Goal: Information Seeking & Learning: Learn about a topic

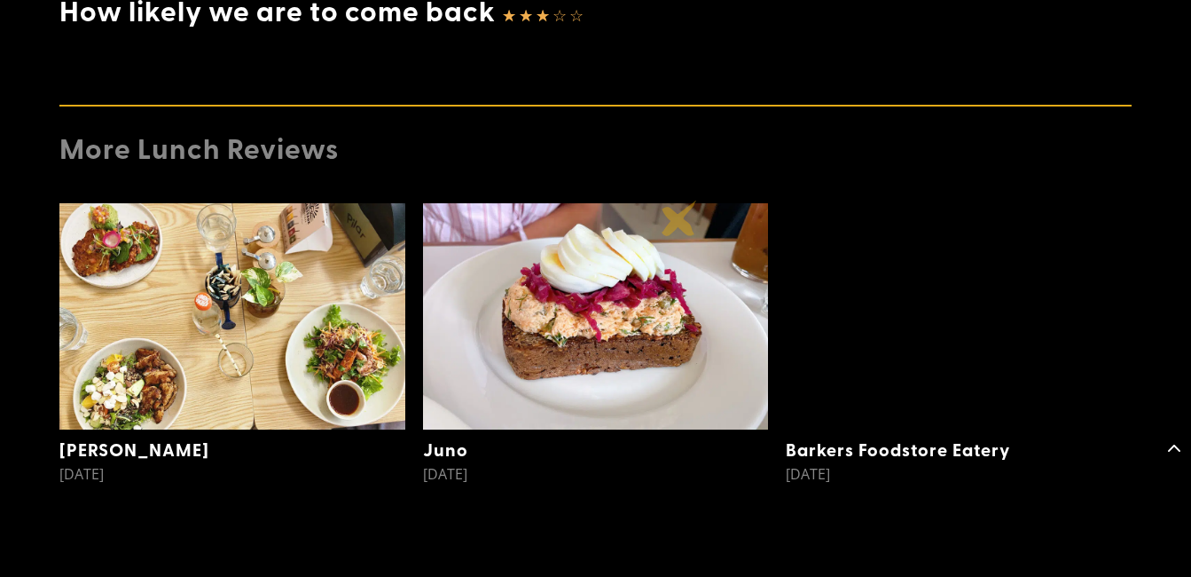
scroll to position [2768, 0]
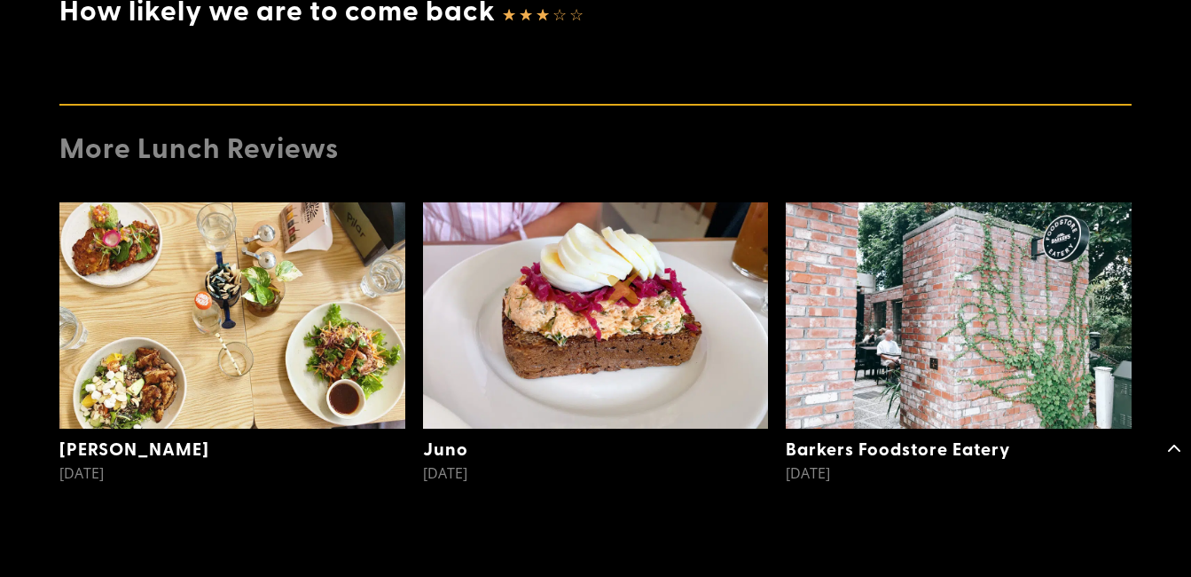
click at [625, 287] on img at bounding box center [596, 315] width 346 height 227
click at [823, 271] on img at bounding box center [959, 315] width 346 height 227
click at [304, 267] on img at bounding box center [232, 315] width 346 height 227
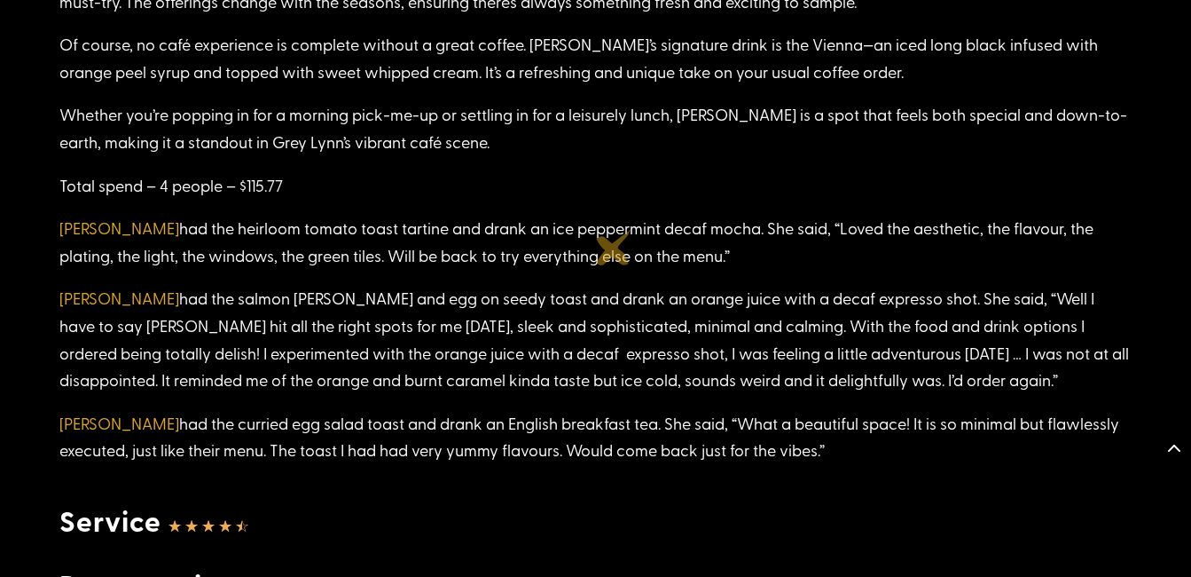
scroll to position [2821, 0]
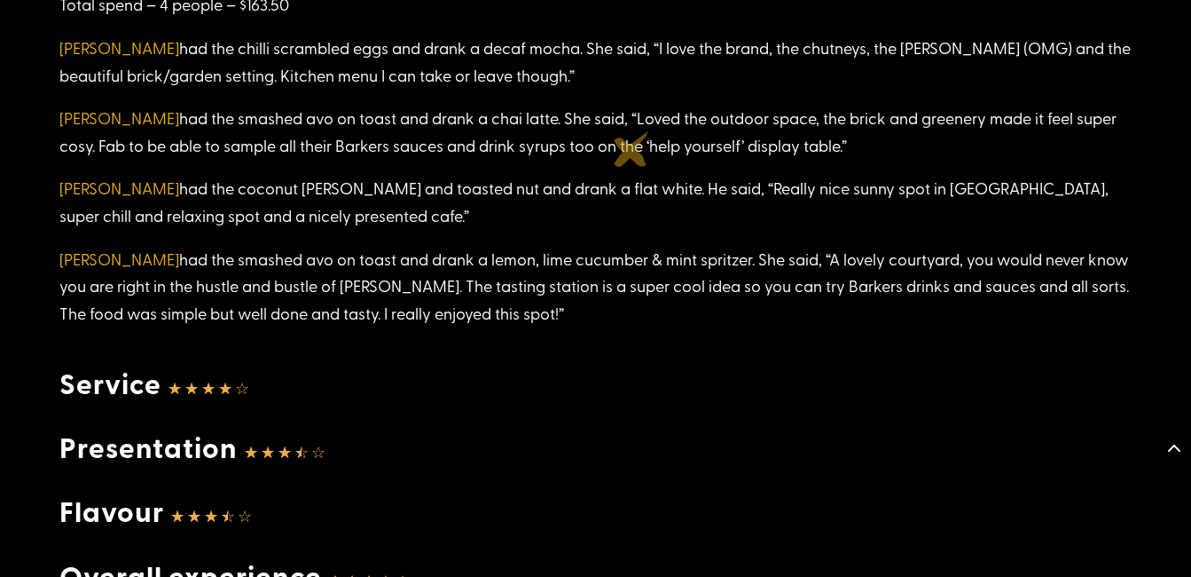
scroll to position [3182, 0]
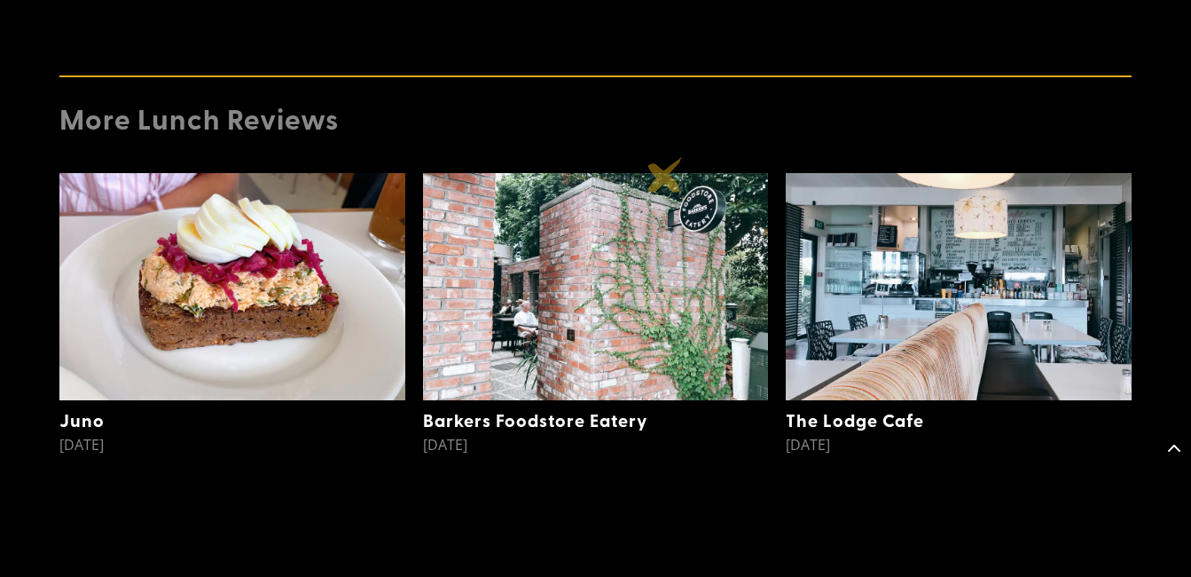
scroll to position [2750, 0]
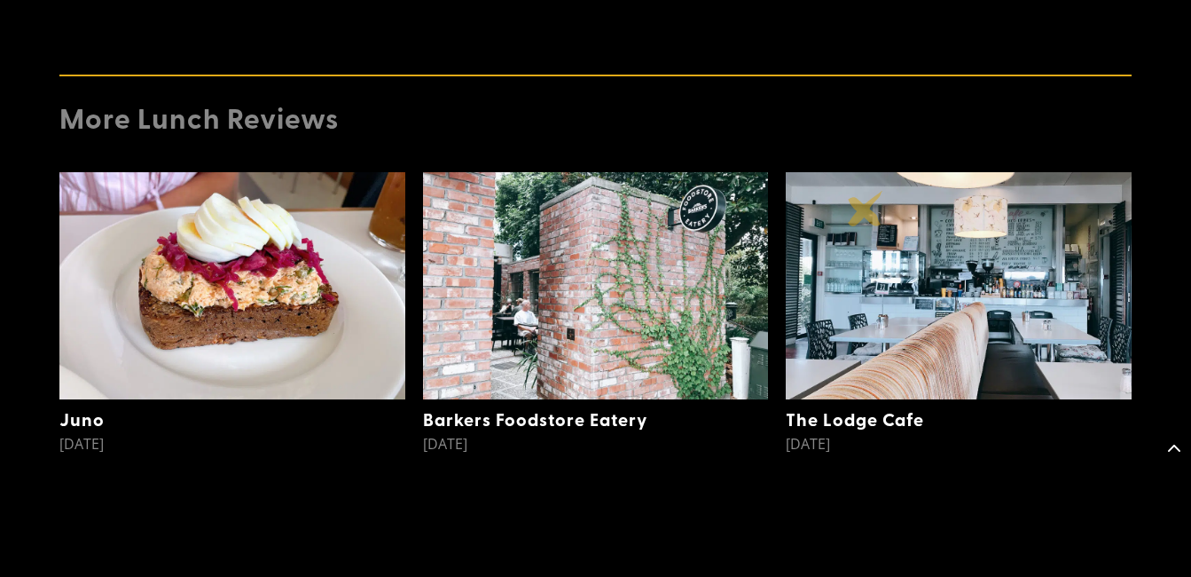
click at [866, 208] on img at bounding box center [959, 285] width 346 height 227
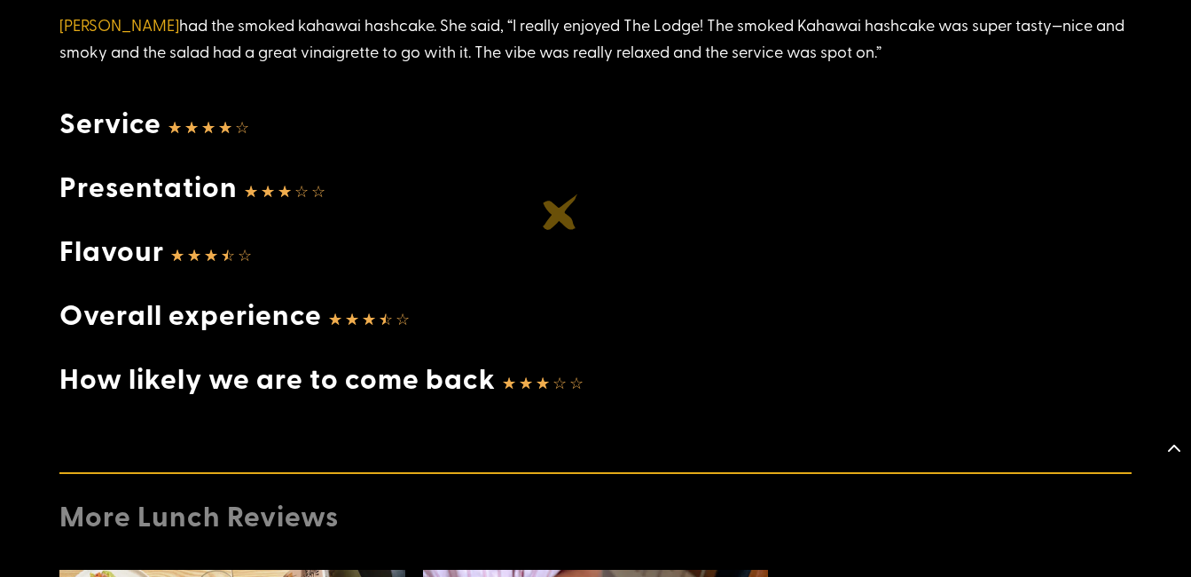
scroll to position [2974, 0]
